Goal: Information Seeking & Learning: Understand process/instructions

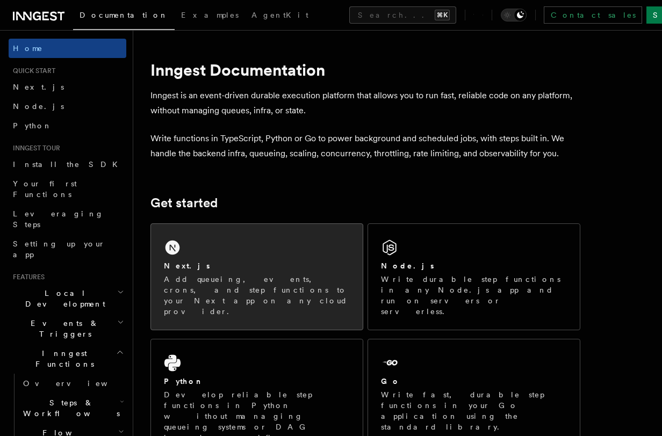
click at [187, 251] on div "Next.js Add queueing, events, crons, and step functions to your Next app on any…" at bounding box center [257, 277] width 212 height 106
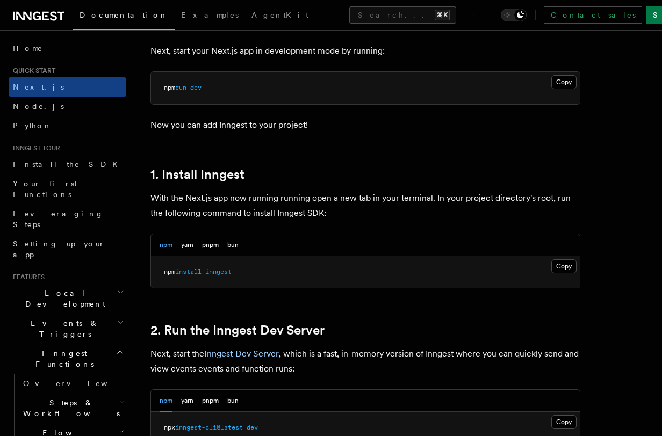
scroll to position [487, 0]
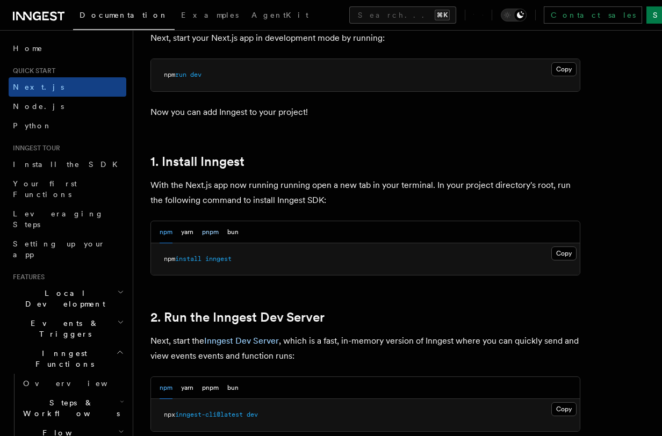
click at [212, 235] on button "pnpm" at bounding box center [210, 232] width 17 height 22
click at [560, 251] on button "Copy Copied" at bounding box center [563, 254] width 25 height 14
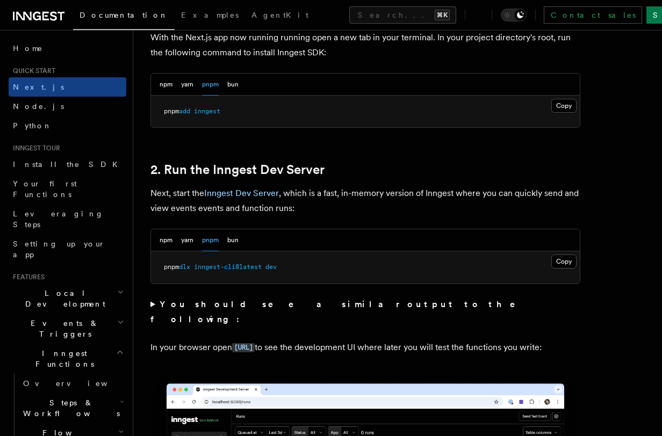
scroll to position [641, 0]
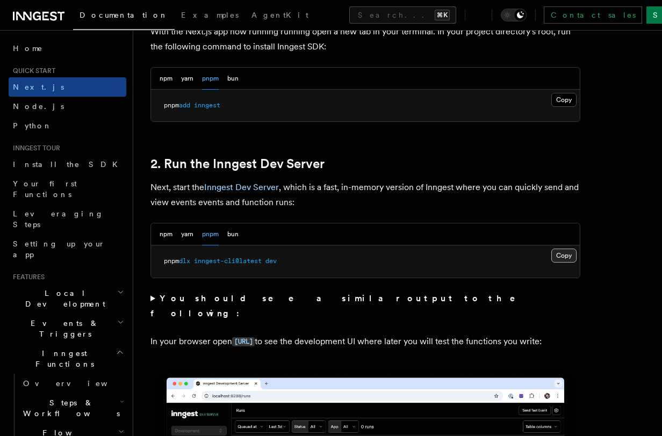
click at [562, 257] on button "Copy Copied" at bounding box center [563, 256] width 25 height 14
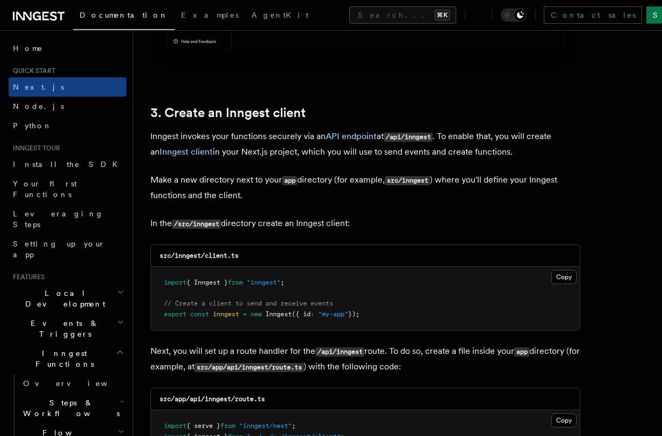
scroll to position [1207, 0]
click at [562, 279] on button "Copy Copied" at bounding box center [563, 277] width 25 height 14
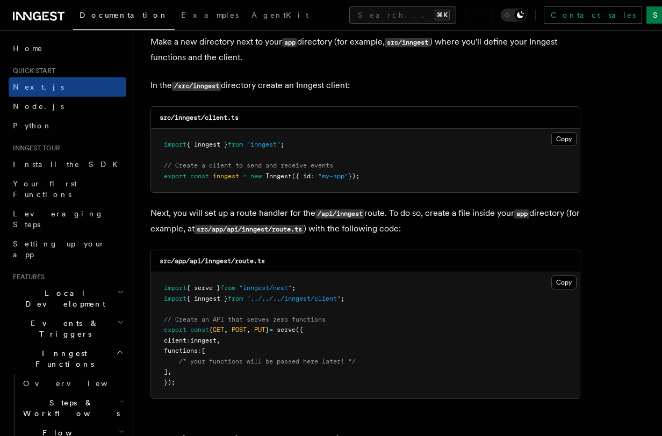
scroll to position [1353, 0]
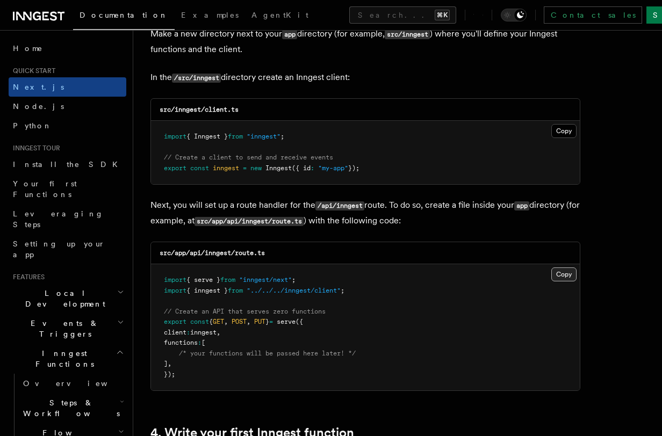
click at [568, 276] on button "Copy Copied" at bounding box center [563, 275] width 25 height 14
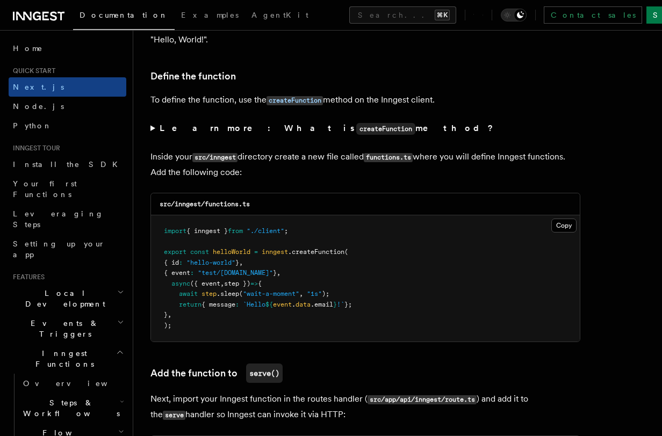
scroll to position [1801, 0]
click at [565, 230] on button "Copy Copied" at bounding box center [563, 225] width 25 height 14
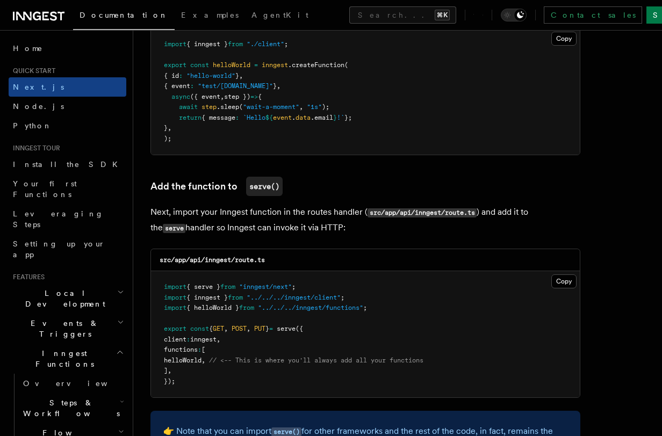
scroll to position [1989, 0]
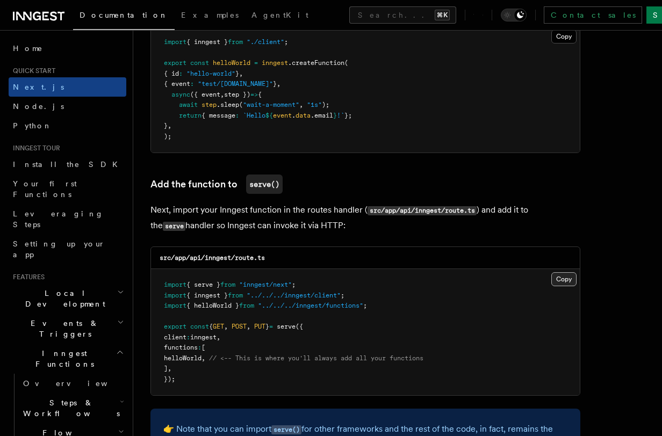
click at [566, 281] on button "Copy Copied" at bounding box center [563, 279] width 25 height 14
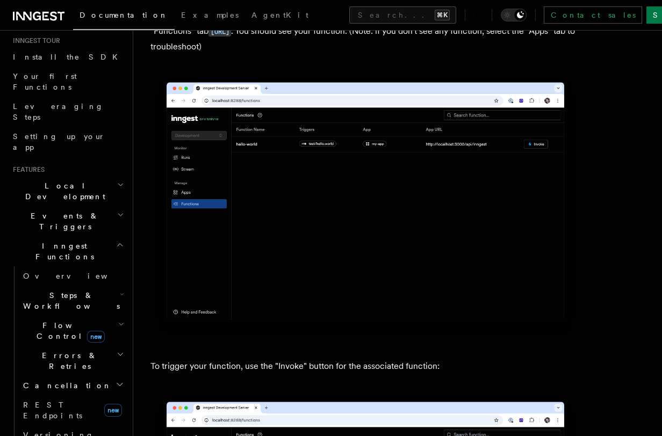
scroll to position [46, 0]
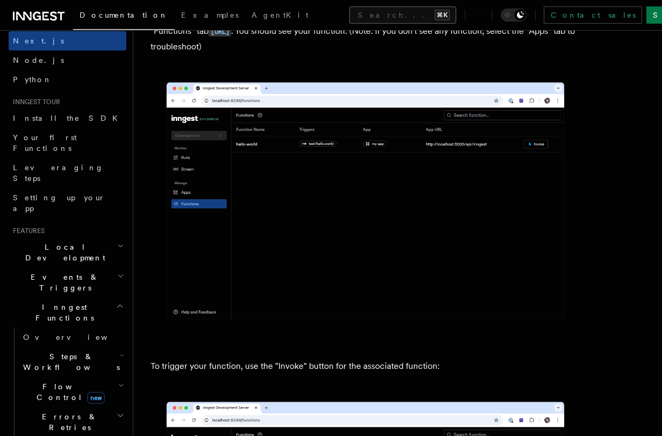
click at [349, 20] on button "Search... ⌘K" at bounding box center [402, 14] width 107 height 17
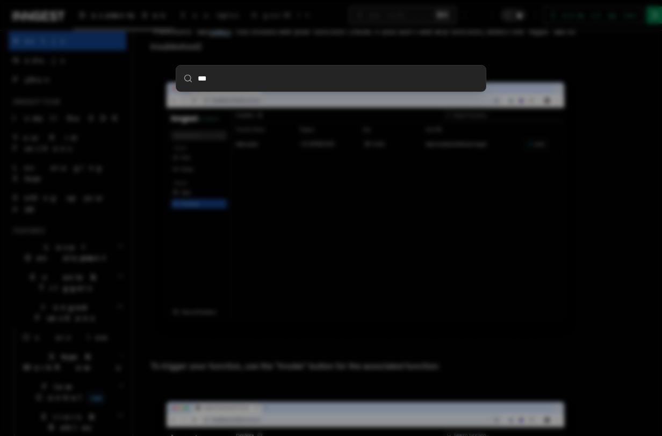
type input "****"
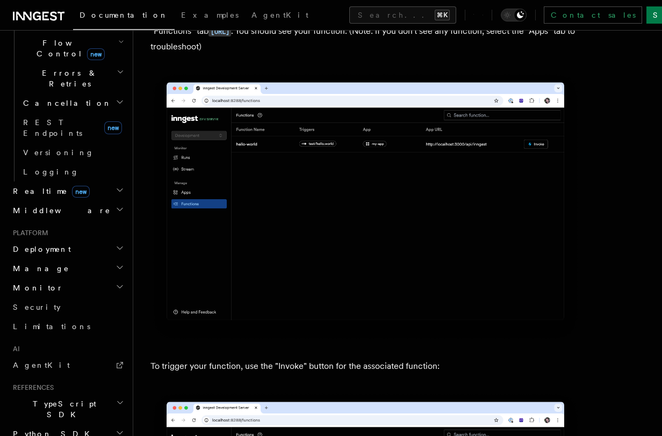
scroll to position [389, 0]
click at [34, 362] on span "AgentKit" at bounding box center [41, 366] width 57 height 9
